Goal: Task Accomplishment & Management: Manage account settings

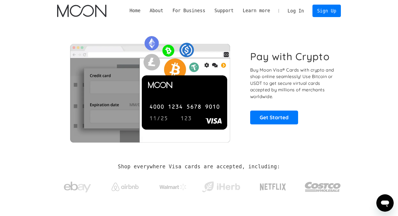
click at [297, 12] on link "Log In" at bounding box center [295, 11] width 25 height 12
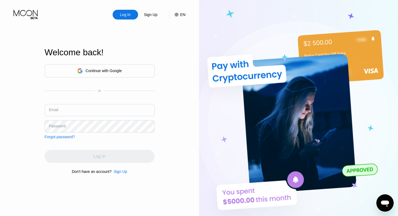
click at [107, 106] on input "text" at bounding box center [100, 110] width 110 height 12
type input "[EMAIL_ADDRESS][DOMAIN_NAME]"
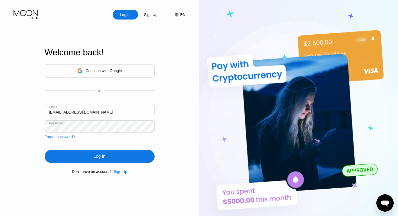
click at [123, 159] on div "Log In" at bounding box center [100, 156] width 110 height 13
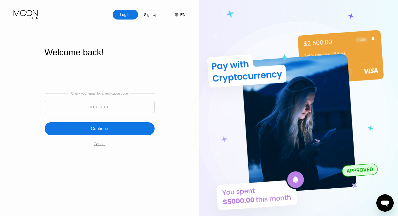
click at [131, 109] on input at bounding box center [100, 107] width 110 height 12
